Goal: Transaction & Acquisition: Purchase product/service

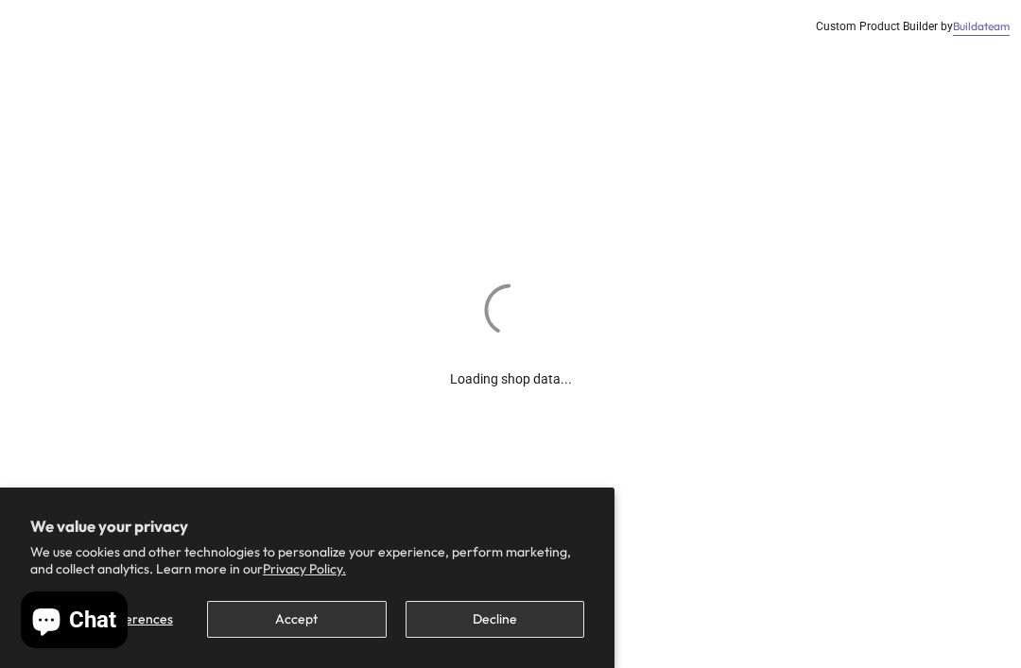
click at [488, 613] on button "Decline" at bounding box center [495, 619] width 179 height 37
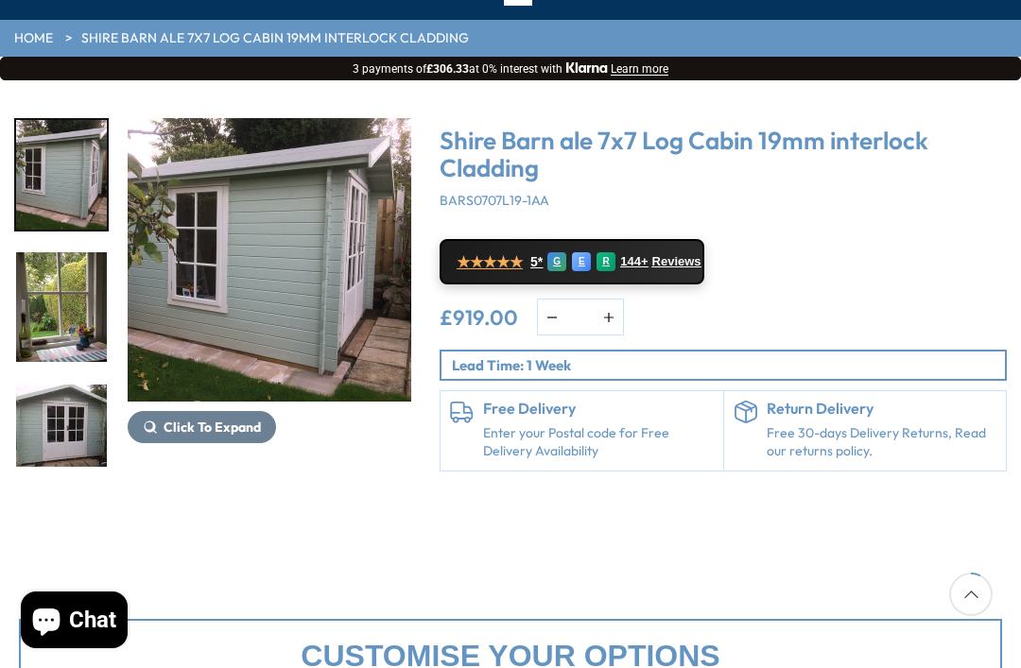
scroll to position [181, 0]
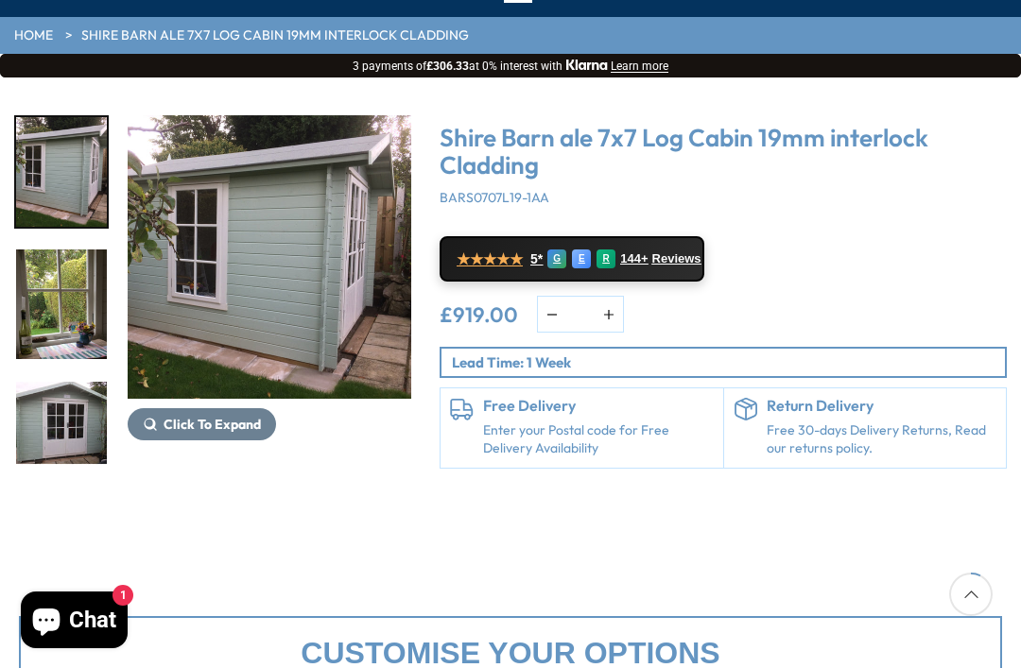
click at [30, 154] on img "1 / 11" at bounding box center [61, 172] width 91 height 110
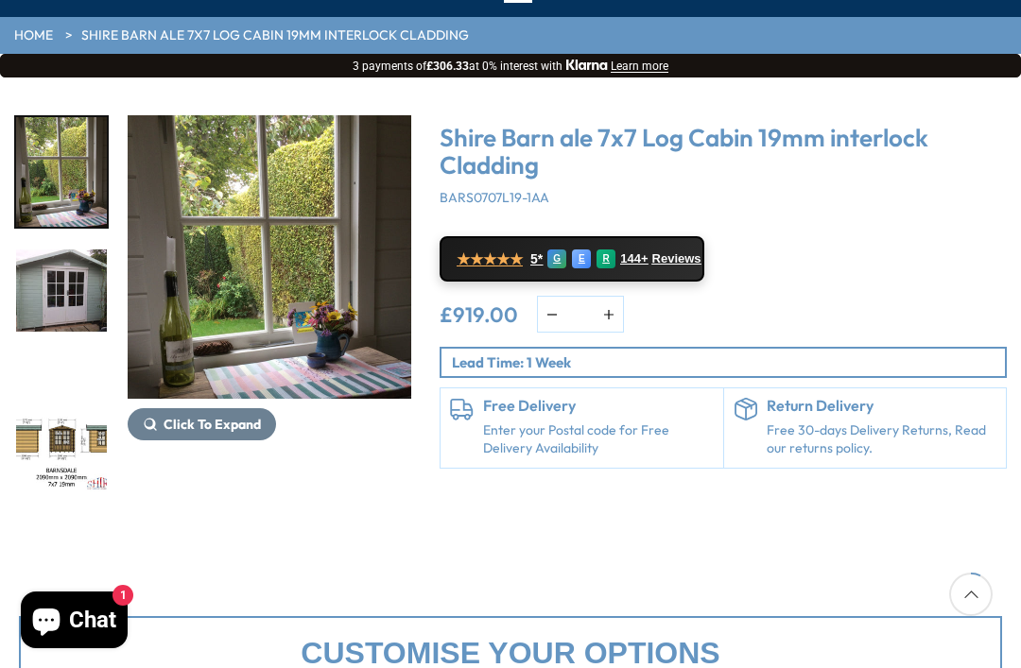
click at [55, 282] on div "3 / 11" at bounding box center [61, 304] width 95 height 113
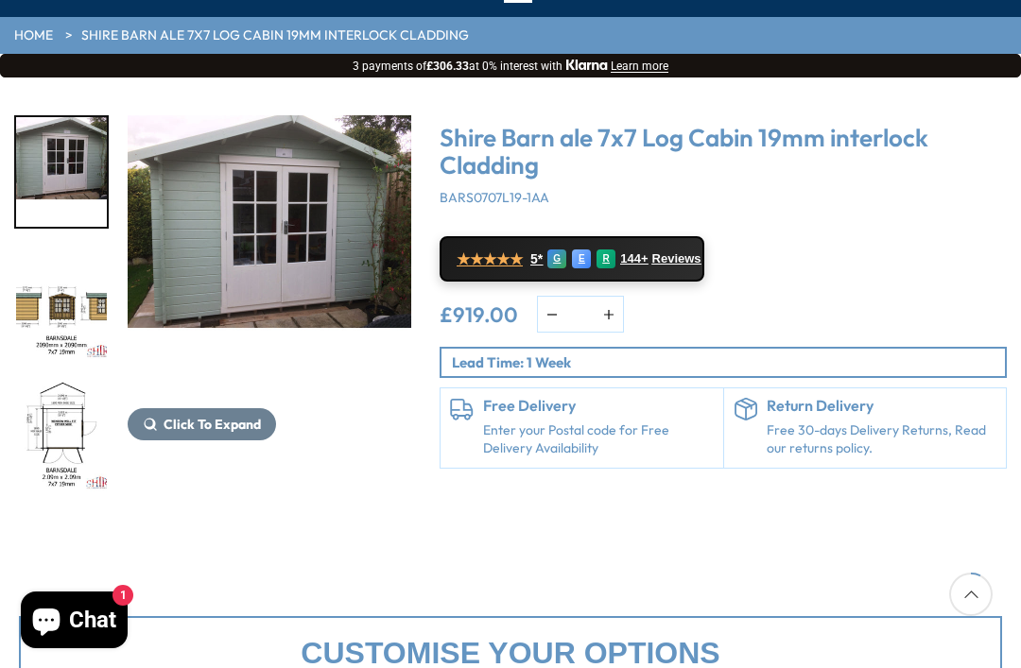
click at [43, 307] on img "4 / 11" at bounding box center [61, 305] width 91 height 110
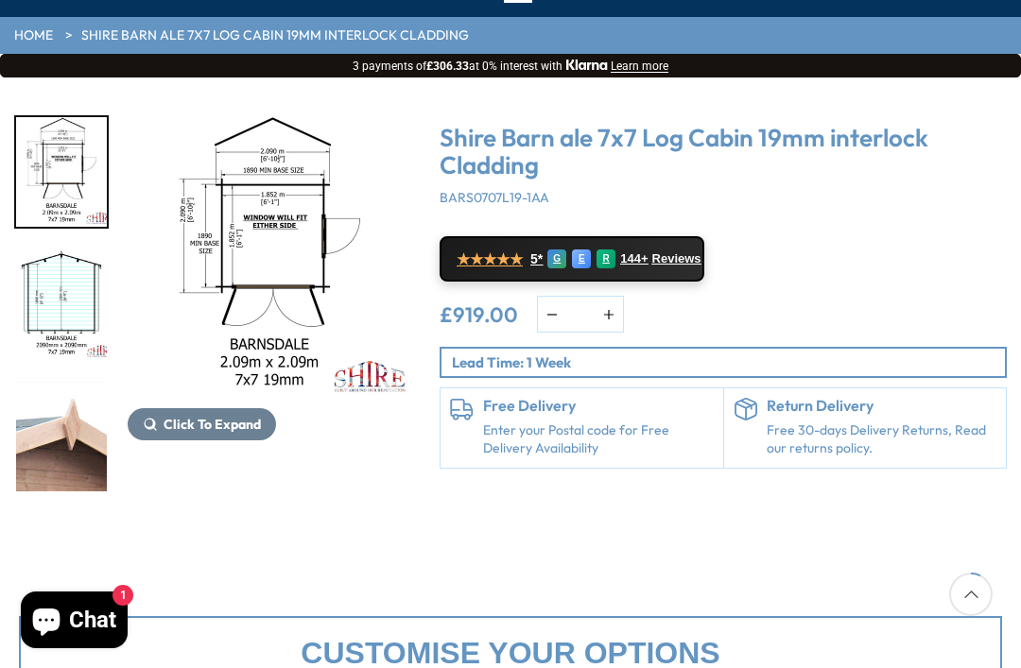
click at [38, 292] on img "6 / 11" at bounding box center [61, 305] width 91 height 110
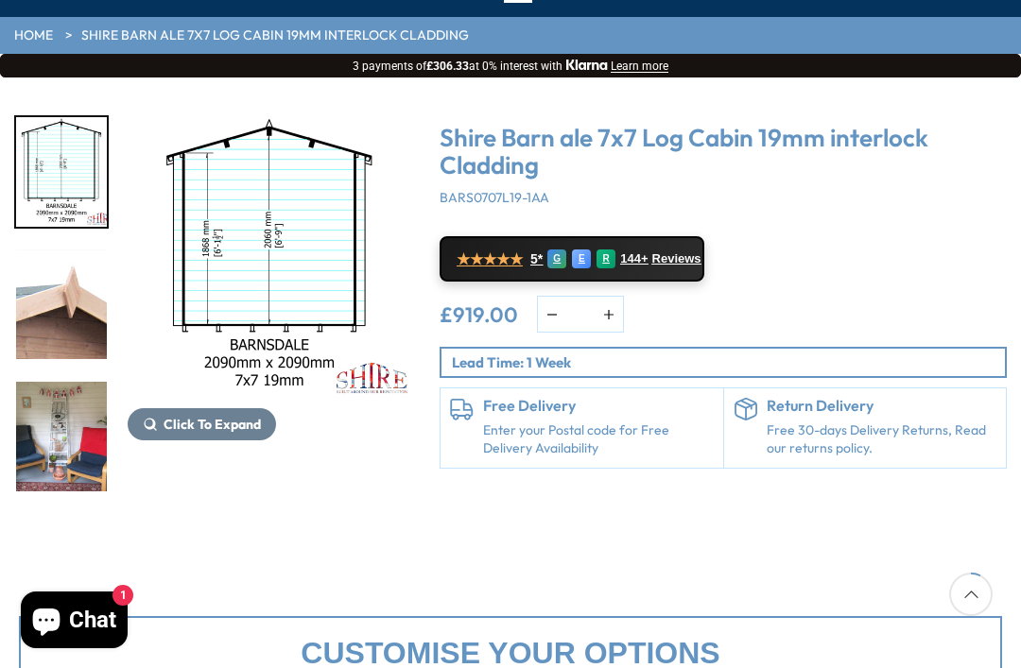
click at [40, 299] on img "7 / 11" at bounding box center [61, 305] width 91 height 110
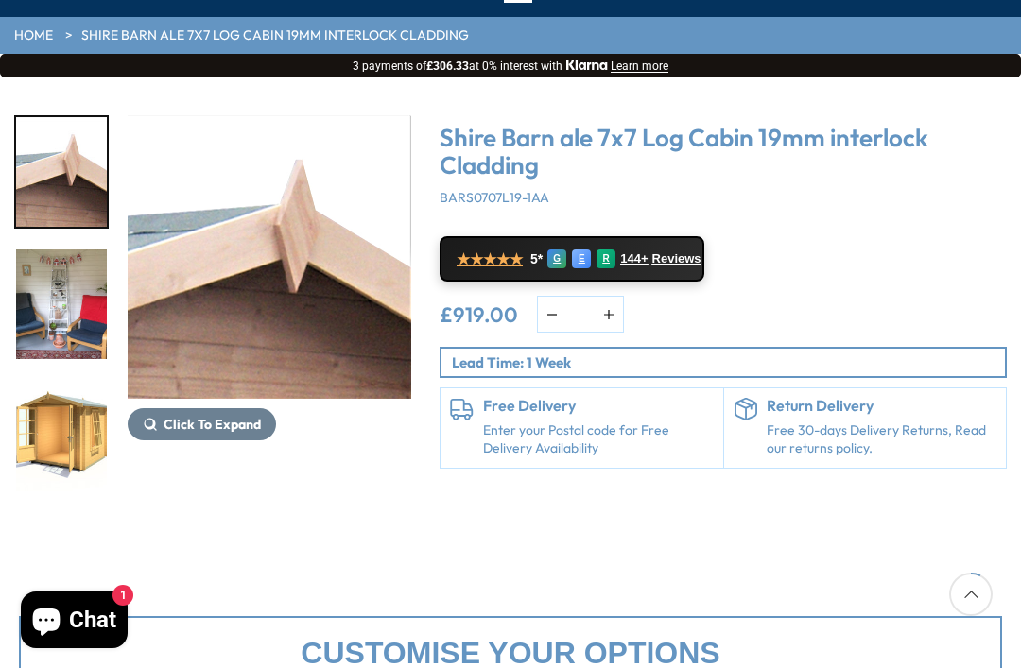
click at [40, 343] on img "8 / 11" at bounding box center [61, 305] width 91 height 110
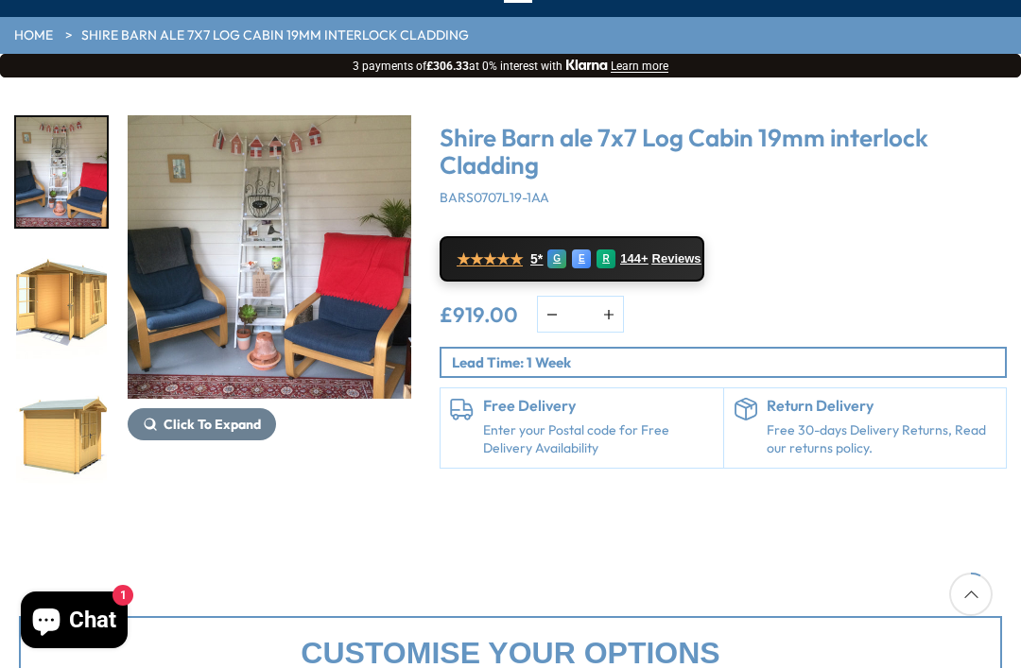
click at [36, 326] on img "9 / 11" at bounding box center [61, 305] width 91 height 110
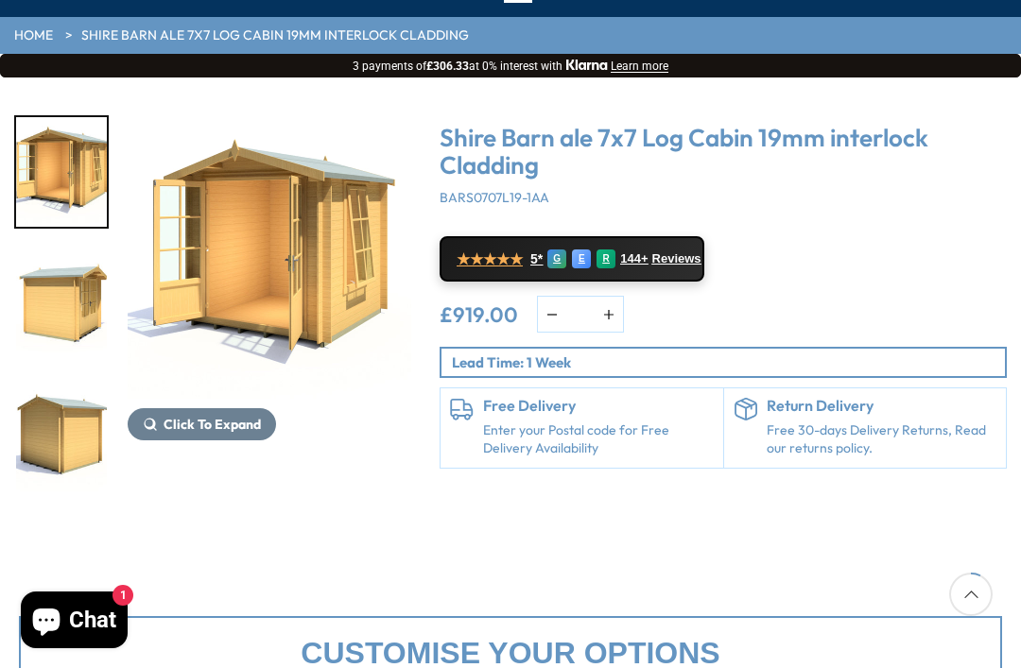
click at [38, 338] on img "10 / 11" at bounding box center [61, 305] width 91 height 110
click at [40, 354] on img "10 / 11" at bounding box center [61, 305] width 91 height 110
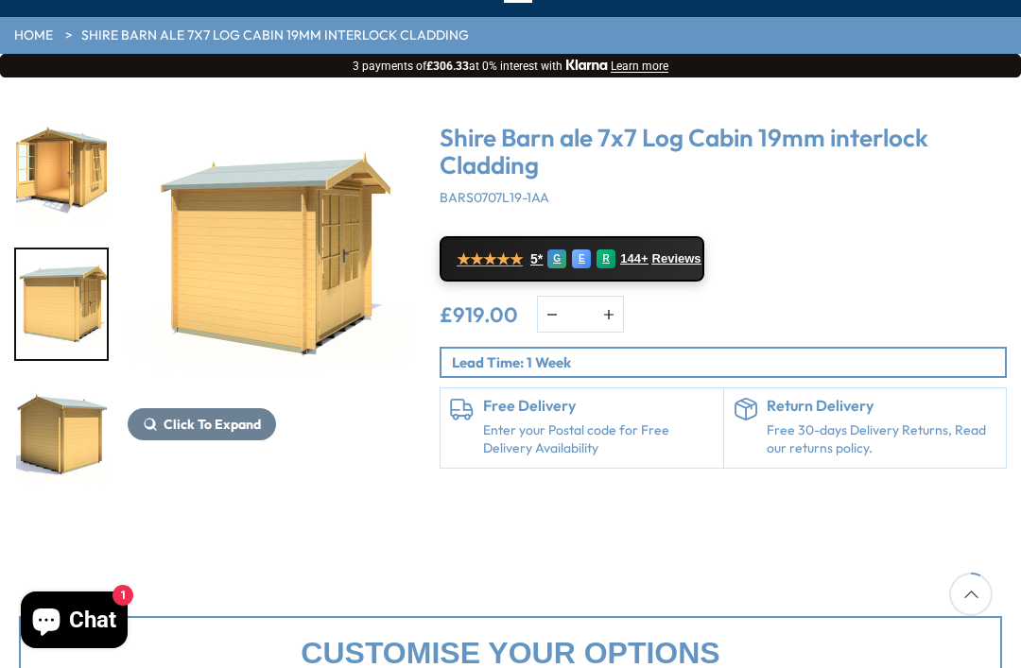
click at [37, 358] on img "10 / 11" at bounding box center [61, 305] width 91 height 110
click at [44, 404] on img "11 / 11" at bounding box center [61, 437] width 91 height 110
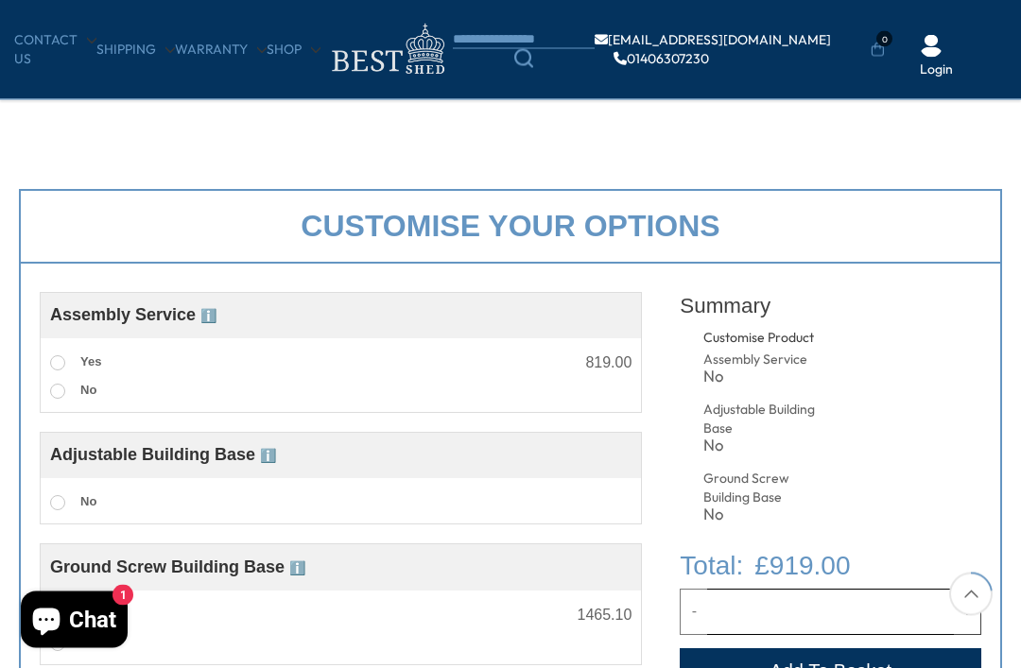
scroll to position [306, 0]
